Goal: Information Seeking & Learning: Learn about a topic

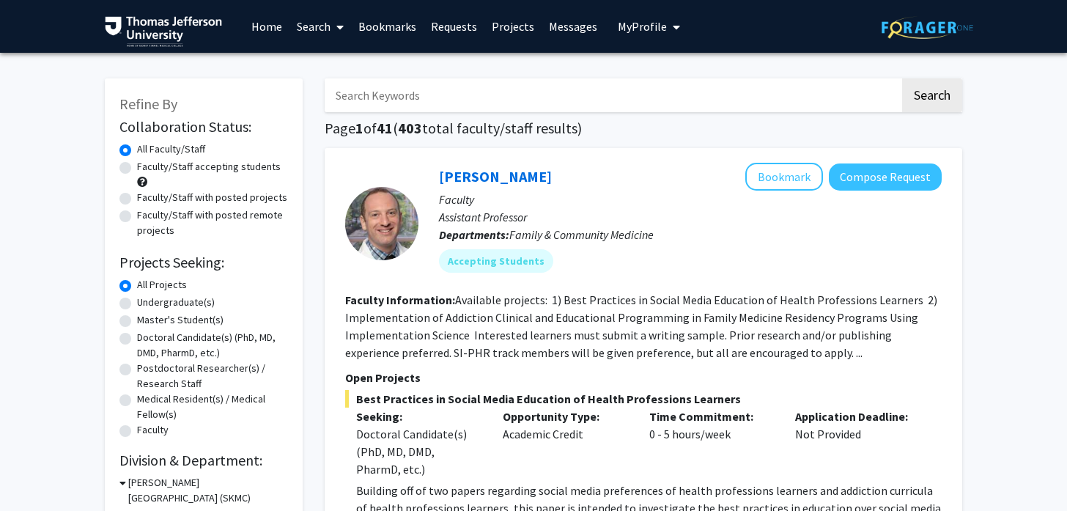
click at [619, 27] on span "My Profile" at bounding box center [642, 26] width 49 height 15
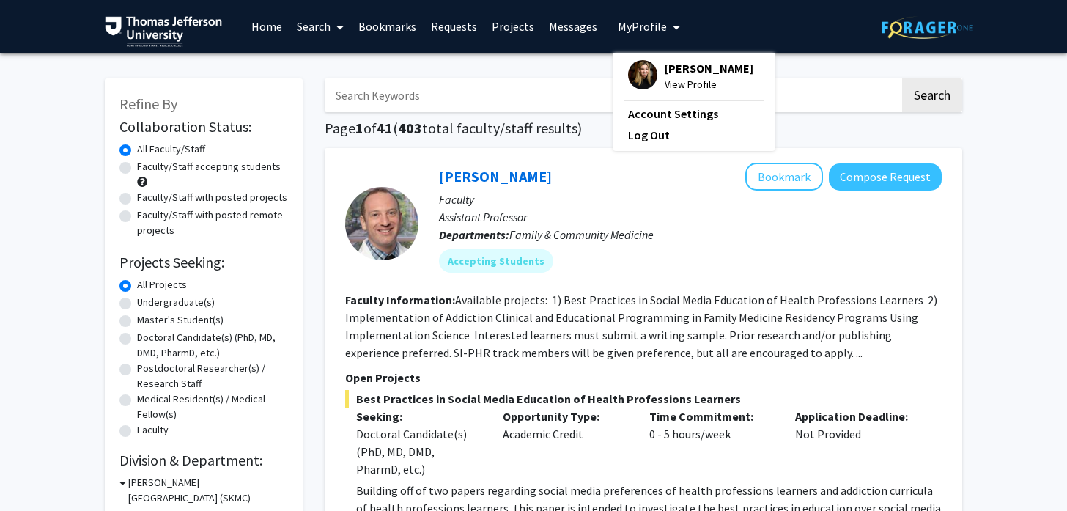
click at [650, 77] on div "[PERSON_NAME] View Profile" at bounding box center [690, 76] width 125 height 32
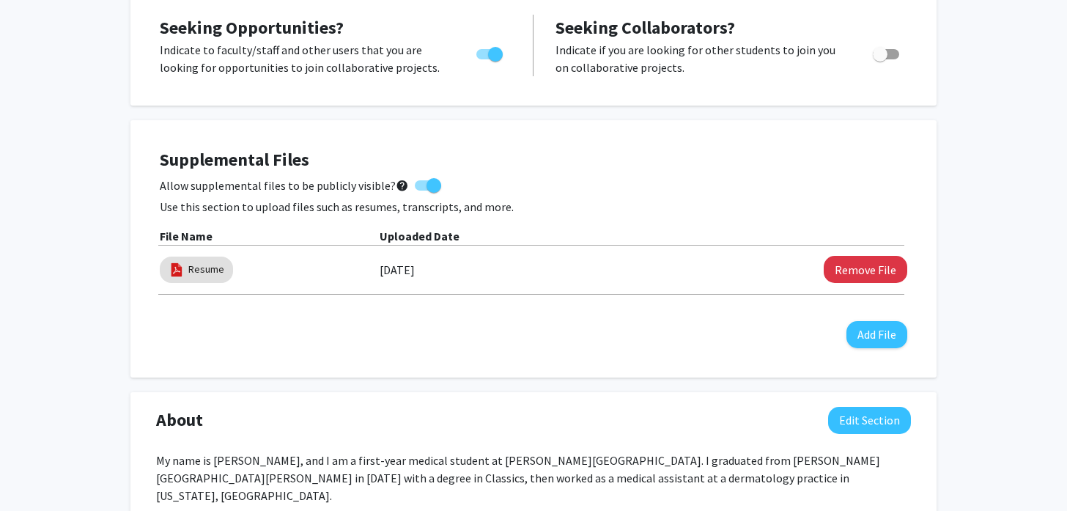
scroll to position [292, 0]
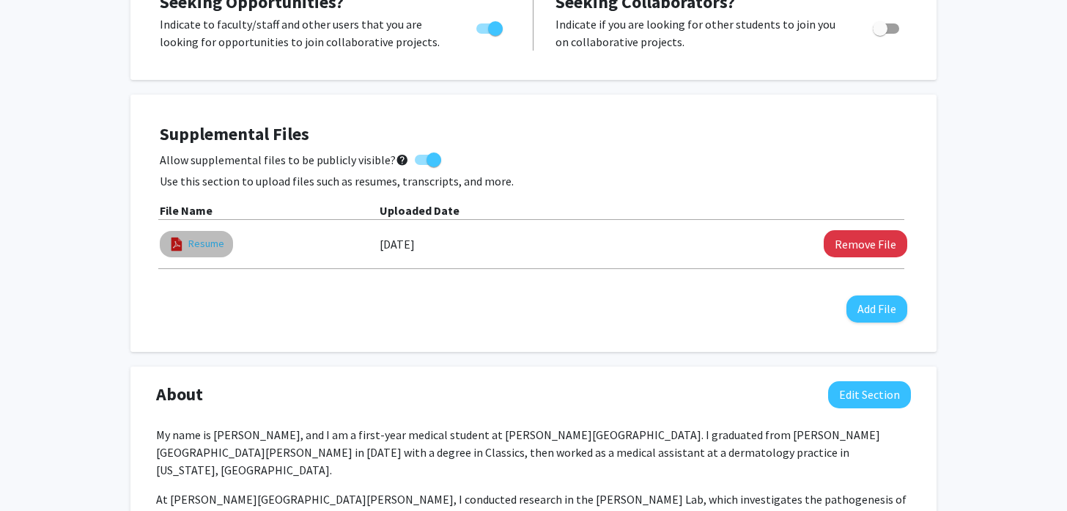
click at [209, 246] on link "Resume" at bounding box center [206, 243] width 36 height 15
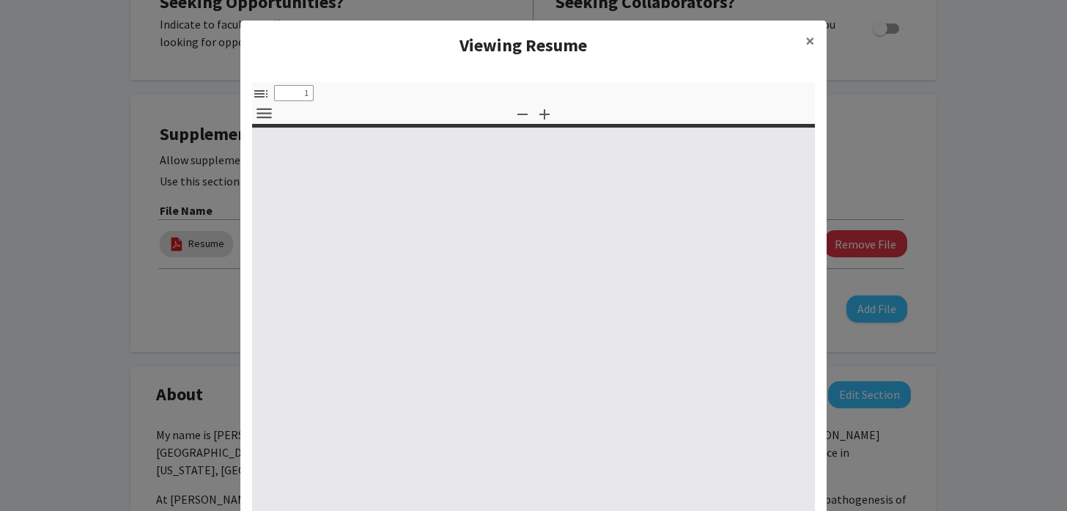
select select "custom"
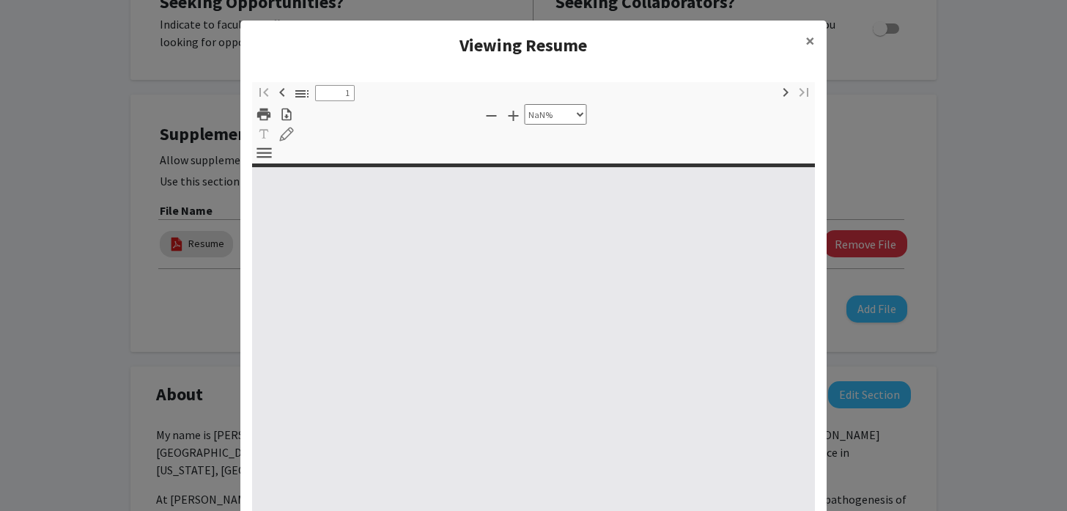
type input "0"
select select "custom"
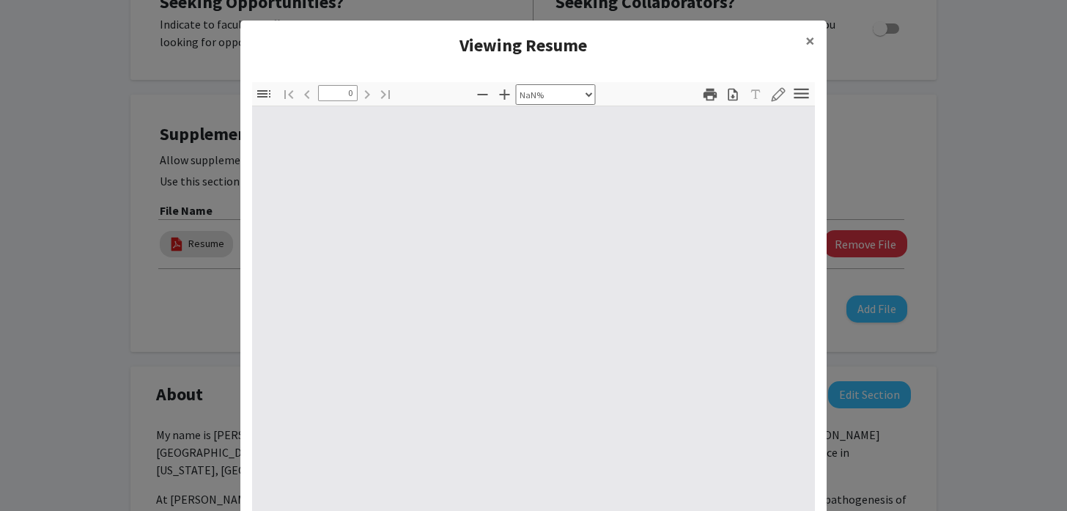
type input "1"
select select "auto"
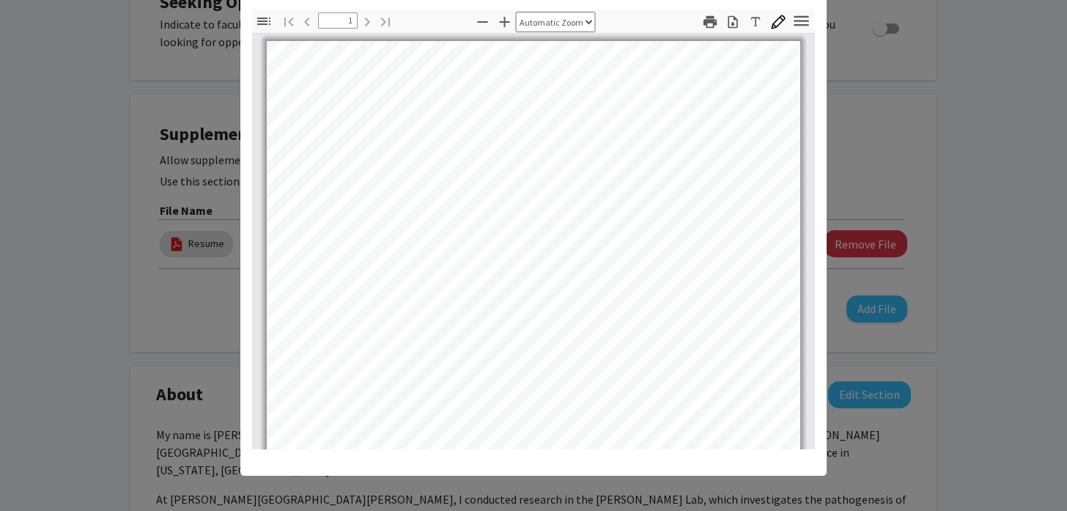
scroll to position [0, 0]
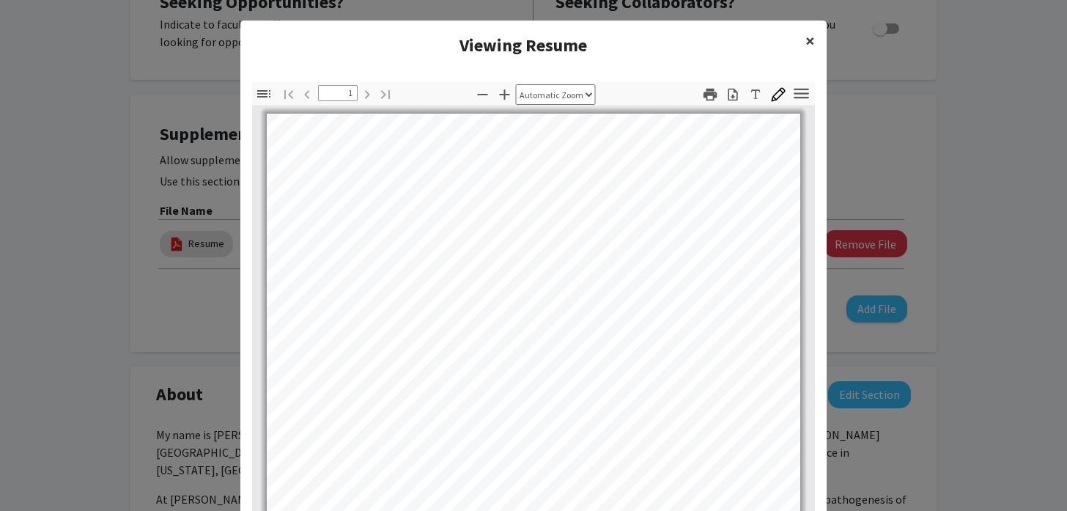
click at [816, 38] on button "×" at bounding box center [810, 41] width 33 height 41
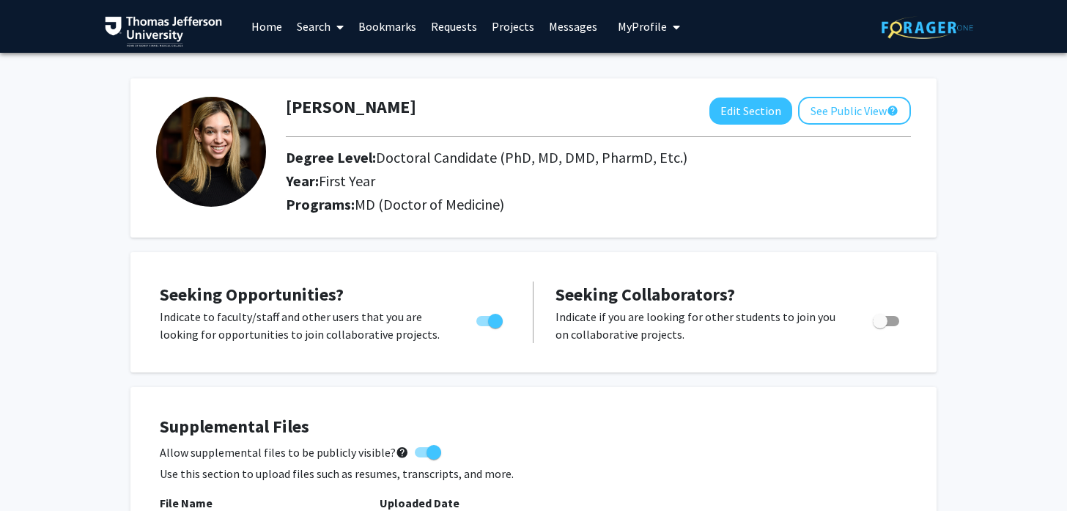
click at [278, 26] on link "Home" at bounding box center [266, 26] width 45 height 51
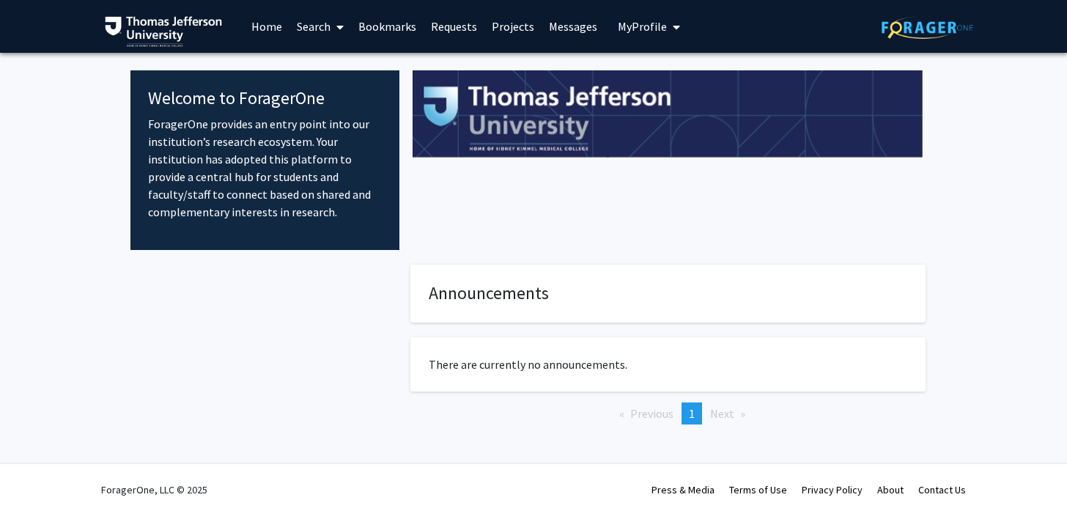
click at [326, 24] on link "Search" at bounding box center [320, 26] width 62 height 51
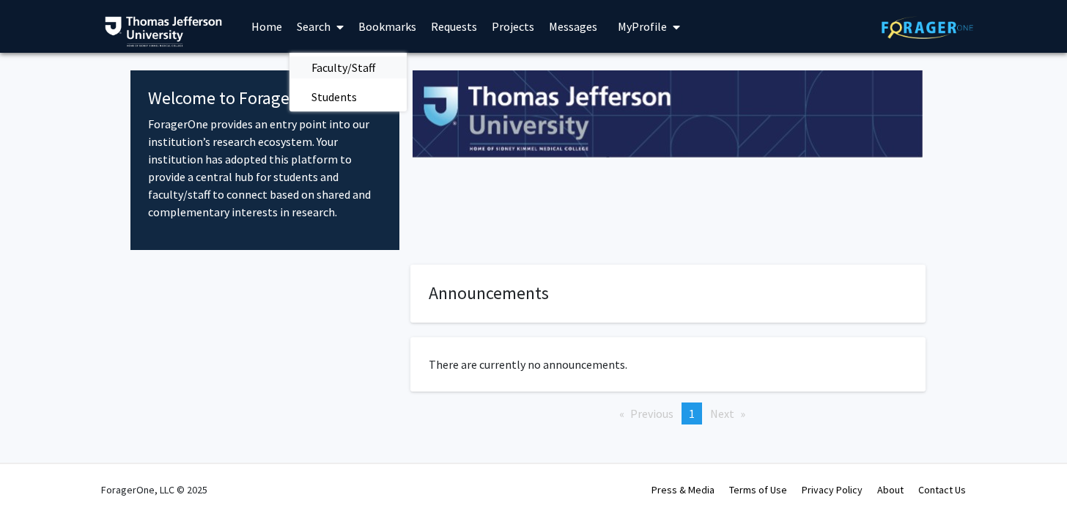
click at [347, 64] on span "Faculty/Staff" at bounding box center [343, 67] width 108 height 29
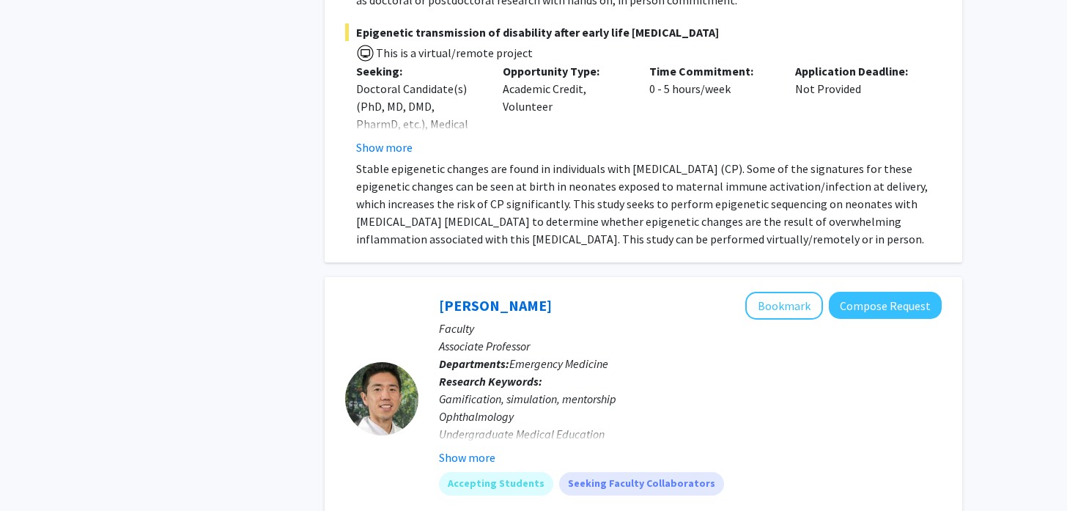
scroll to position [4268, 0]
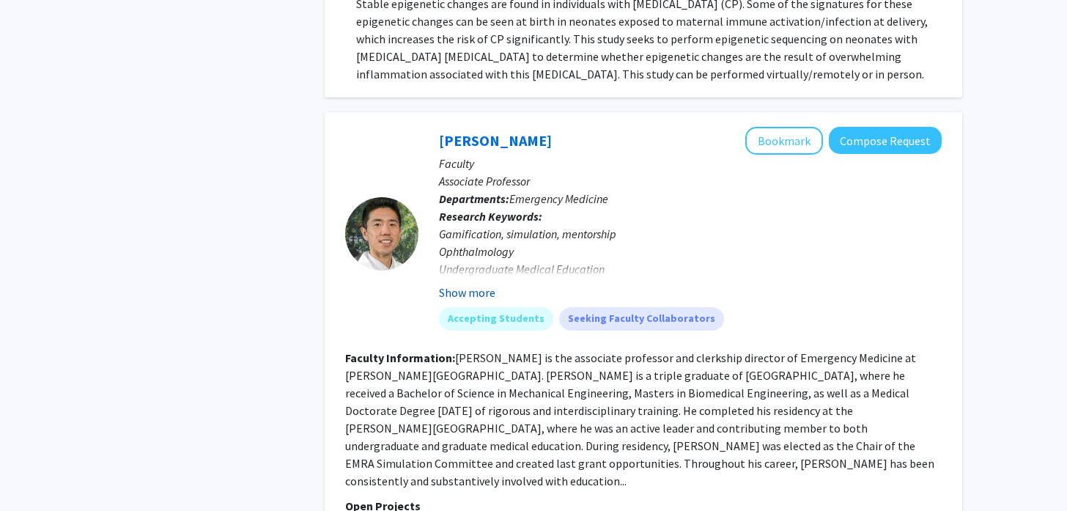
click at [467, 289] on button "Show more" at bounding box center [467, 293] width 56 height 18
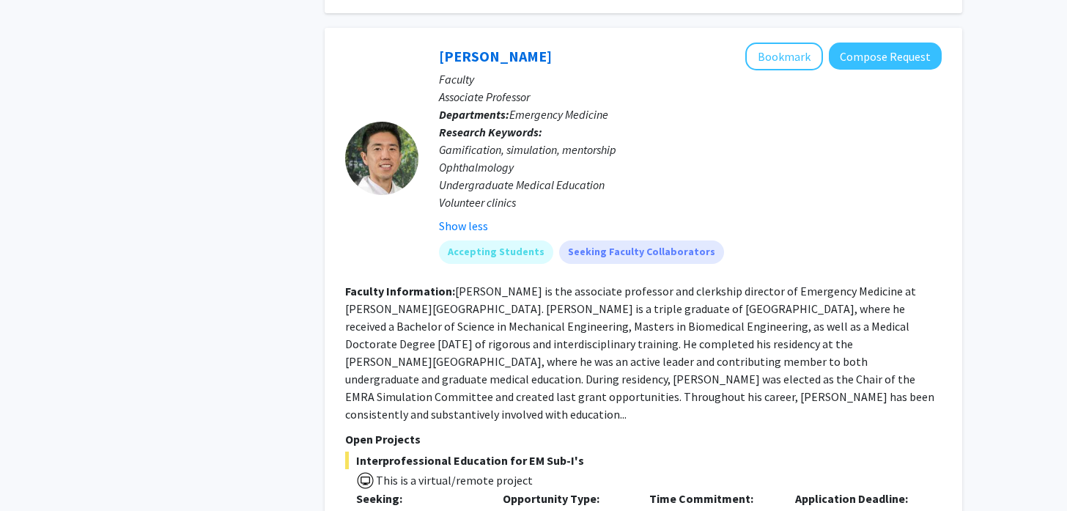
scroll to position [4339, 0]
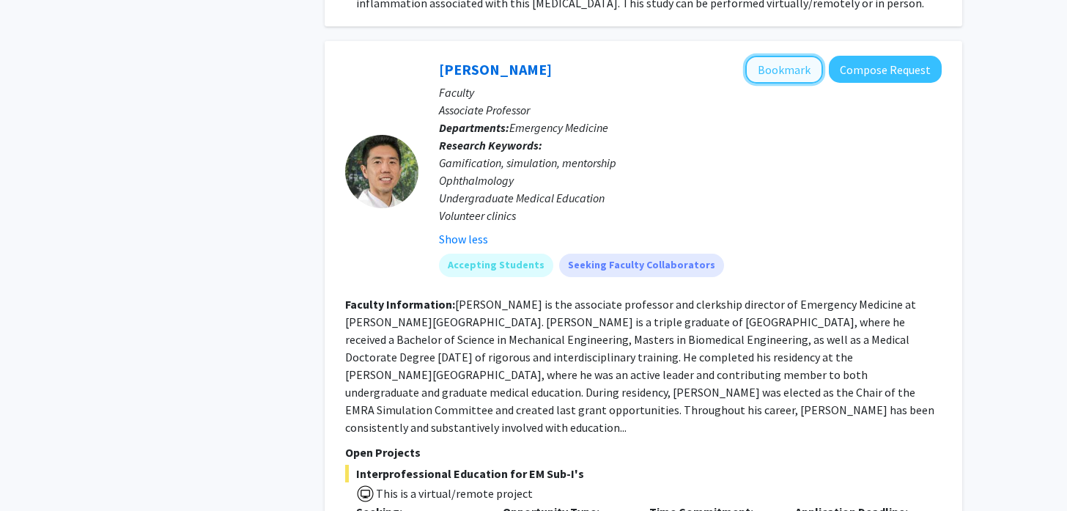
click at [780, 72] on button "Bookmark" at bounding box center [784, 70] width 78 height 28
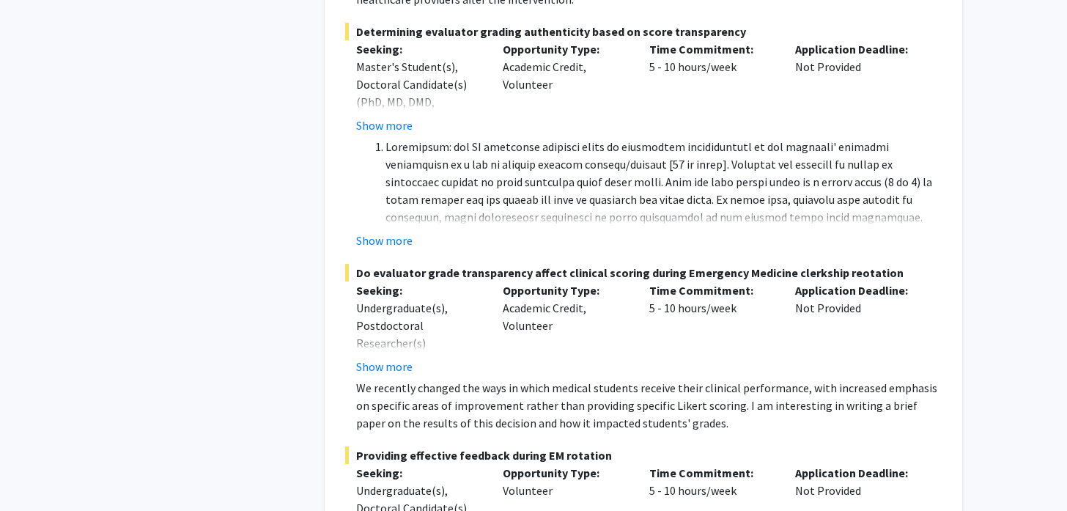
scroll to position [5152, 0]
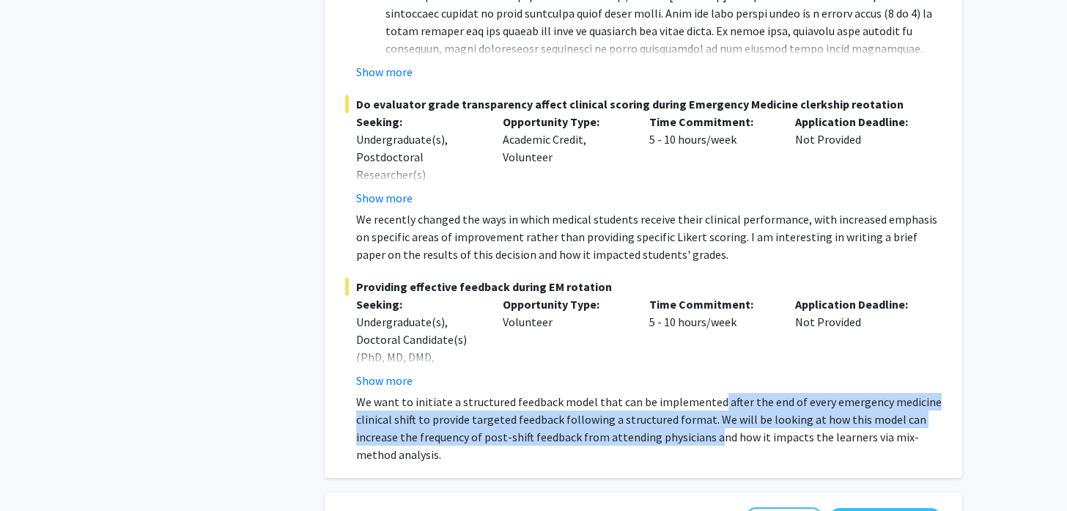
drag, startPoint x: 714, startPoint y: 385, endPoint x: 714, endPoint y: 424, distance: 38.1
click at [714, 424] on p "We want to initiate a structured feedback model that can be implemented after t…" at bounding box center [648, 428] width 585 height 70
click at [713, 424] on p "We want to initiate a structured feedback model that can be implemented after t…" at bounding box center [648, 428] width 585 height 70
